Goal: Transaction & Acquisition: Book appointment/travel/reservation

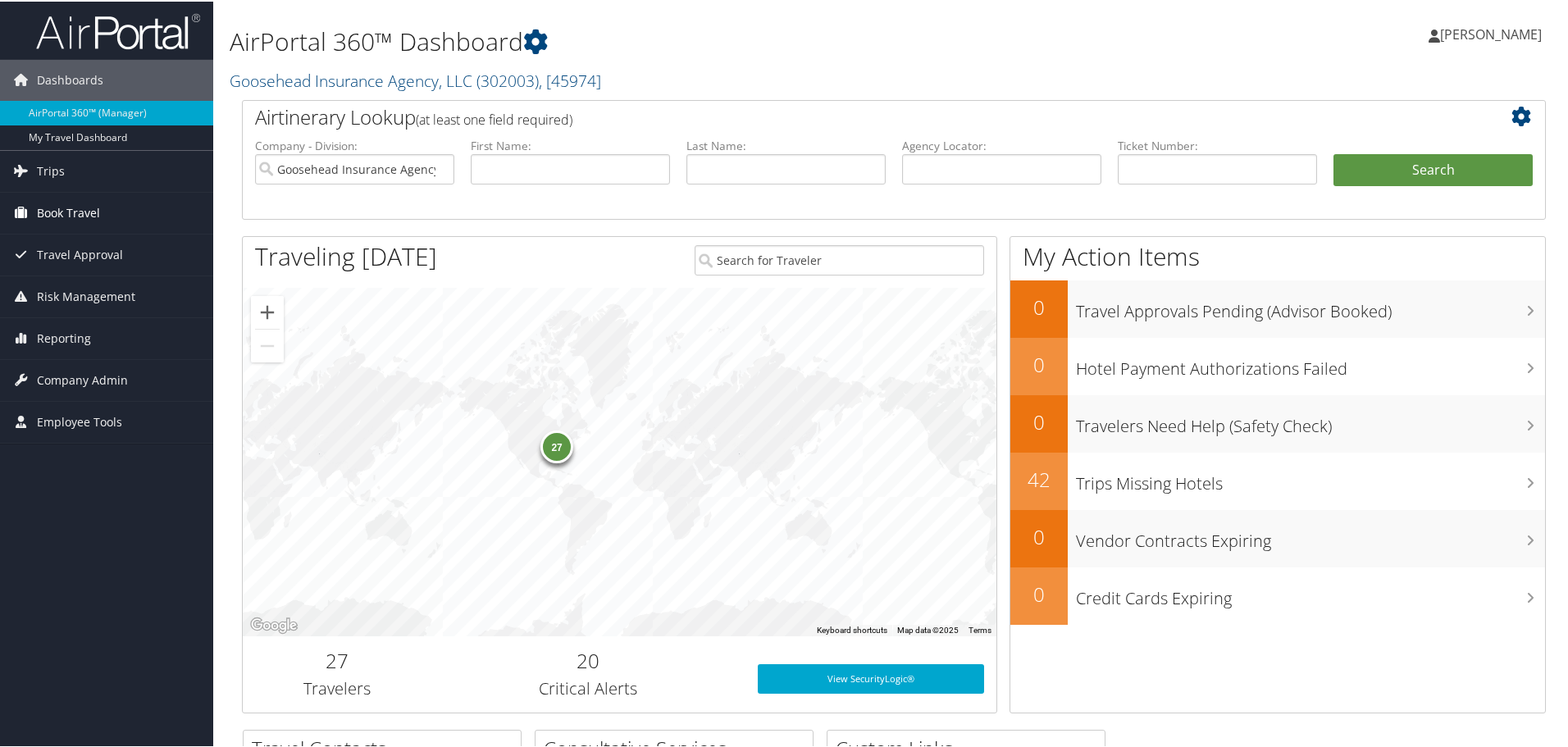
click at [95, 202] on span "Book Travel" at bounding box center [69, 211] width 63 height 41
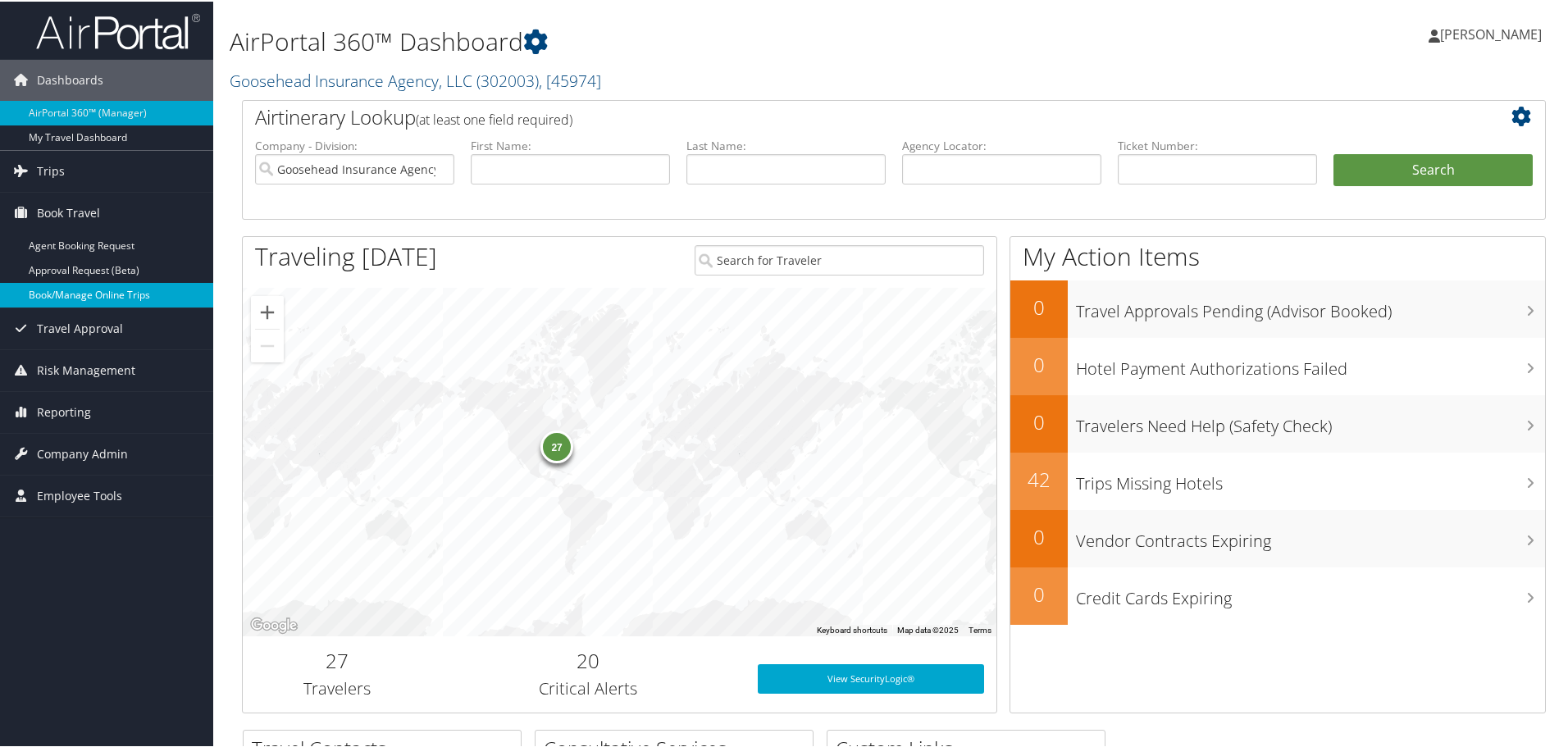
click at [88, 289] on link "Book/Manage Online Trips" at bounding box center [107, 293] width 213 height 25
